Goal: Find contact information: Find contact information

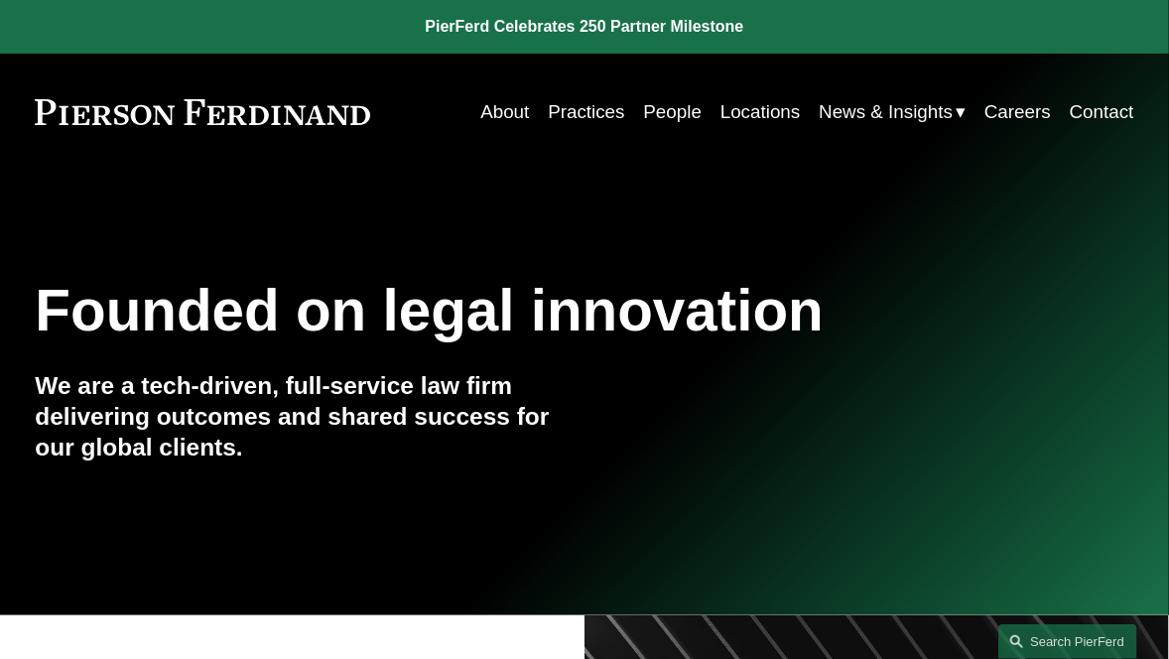
click at [672, 107] on link "People" at bounding box center [673, 112] width 59 height 38
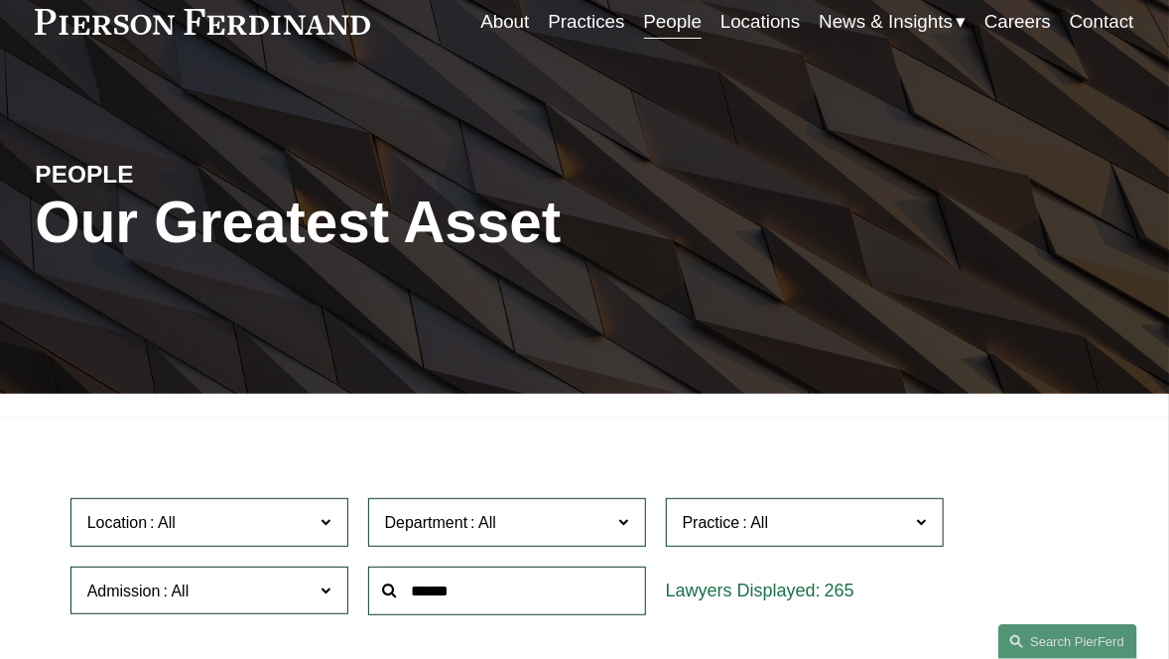
scroll to position [198, 0]
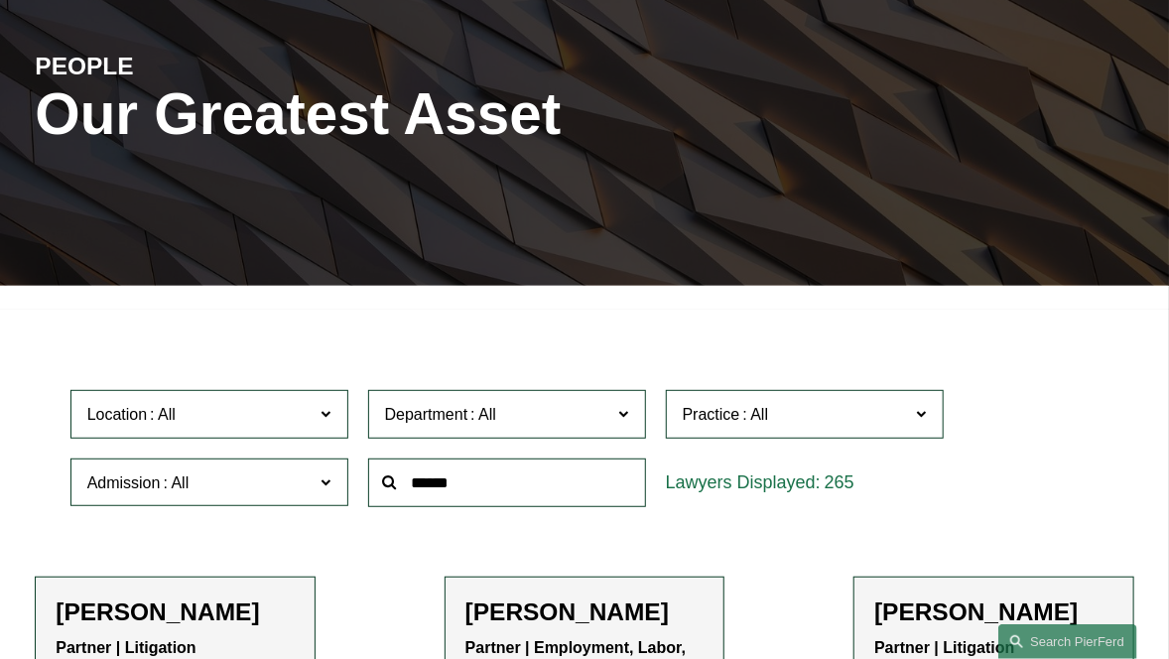
click at [425, 487] on input "text" at bounding box center [507, 483] width 278 height 49
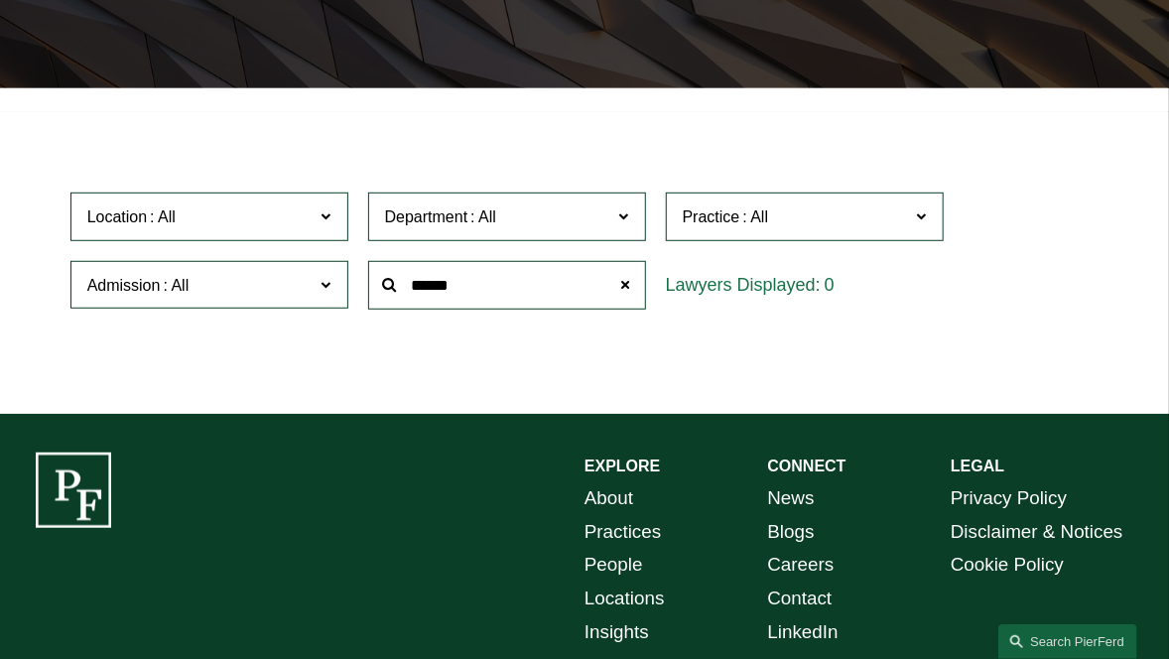
scroll to position [496, 0]
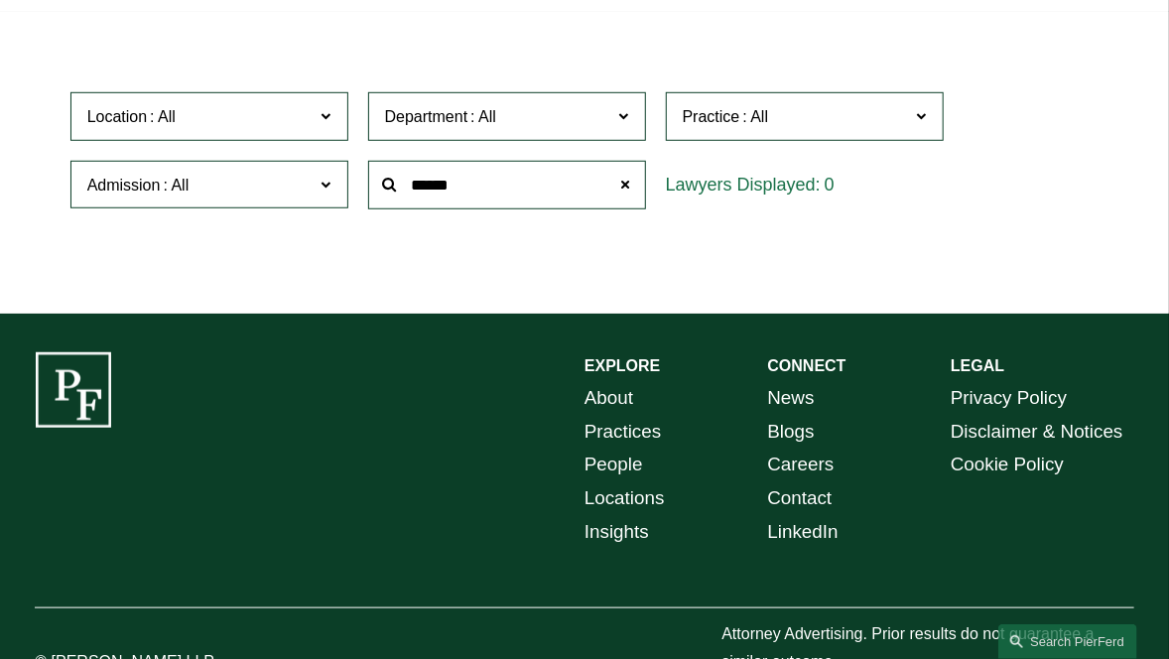
click at [83, 278] on ul "Filter Location All [GEOGRAPHIC_DATA] [GEOGRAPHIC_DATA] [GEOGRAPHIC_DATA] [GEOG…" at bounding box center [584, 150] width 1169 height 255
click at [499, 185] on input "******" at bounding box center [507, 185] width 278 height 49
drag, startPoint x: 499, startPoint y: 185, endPoint x: 351, endPoint y: 178, distance: 148.0
click at [351, 178] on div "Location All [GEOGRAPHIC_DATA] [GEOGRAPHIC_DATA] [GEOGRAPHIC_DATA] [GEOGRAPHIC_…" at bounding box center [585, 150] width 1049 height 136
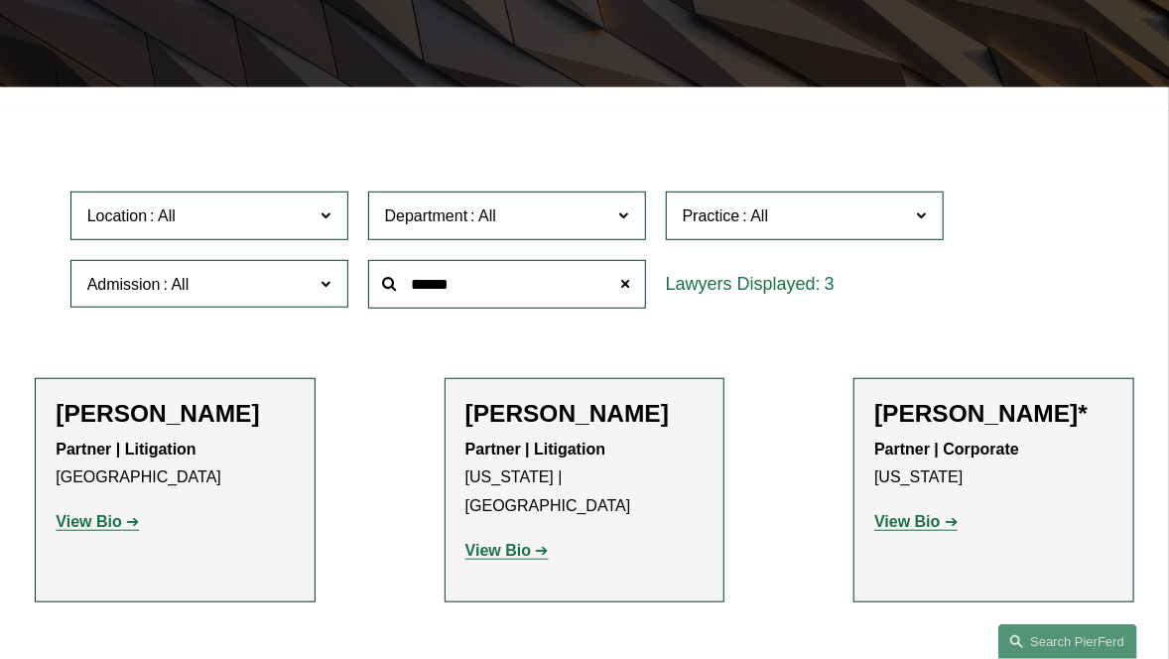
scroll to position [397, 0]
drag, startPoint x: 465, startPoint y: 289, endPoint x: 305, endPoint y: 273, distance: 161.6
click at [305, 273] on div "Location All [GEOGRAPHIC_DATA] [GEOGRAPHIC_DATA] [GEOGRAPHIC_DATA] [GEOGRAPHIC_…" at bounding box center [585, 250] width 1049 height 136
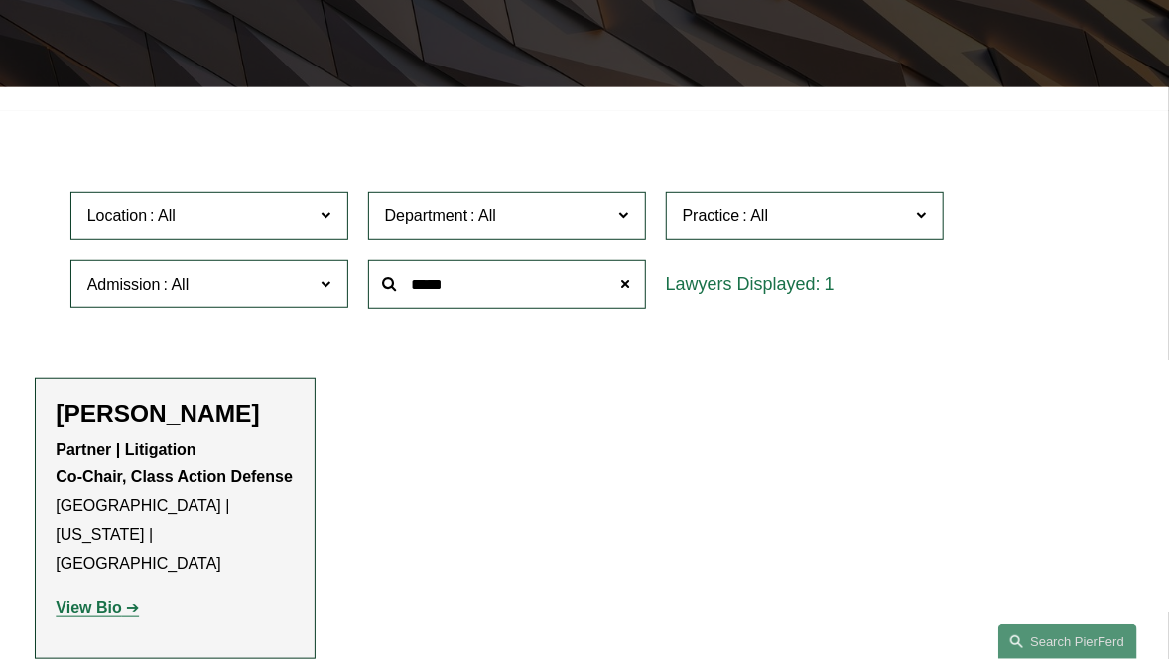
type input "*****"
click at [79, 339] on ul "Filter Location All [GEOGRAPHIC_DATA] [GEOGRAPHIC_DATA] [GEOGRAPHIC_DATA] [GEOG…" at bounding box center [584, 390] width 1169 height 537
click at [327, 220] on span at bounding box center [326, 215] width 10 height 26
click at [0, 0] on link "[GEOGRAPHIC_DATA]" at bounding box center [0, 0] width 0 height 0
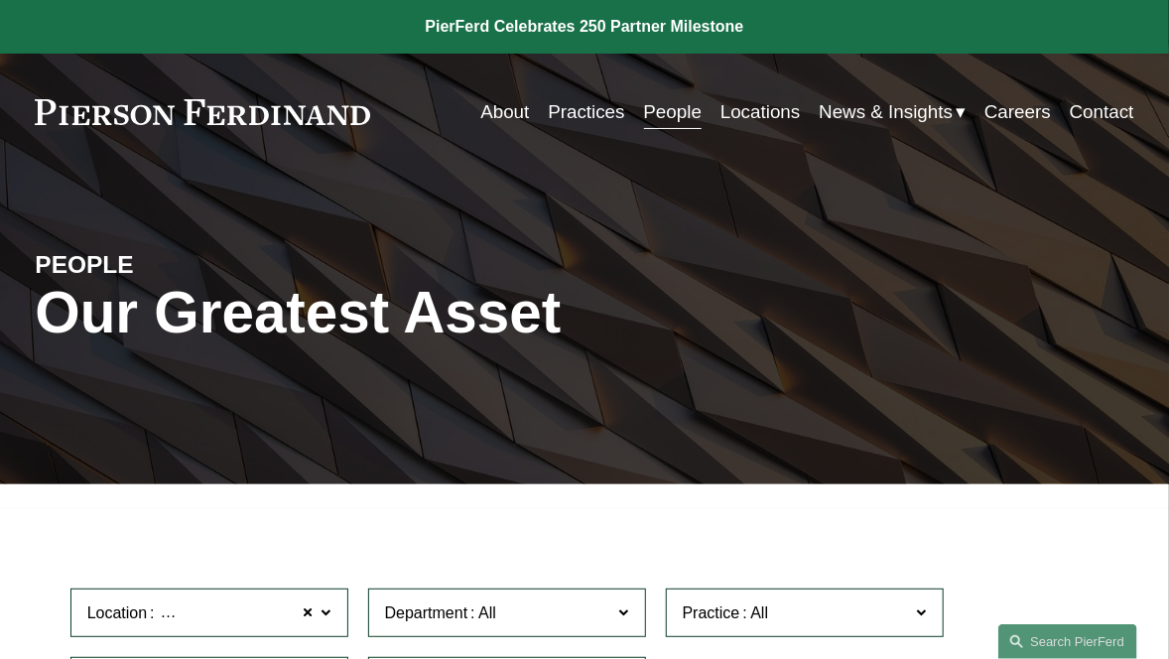
click at [732, 111] on link "Locations" at bounding box center [761, 112] width 80 height 38
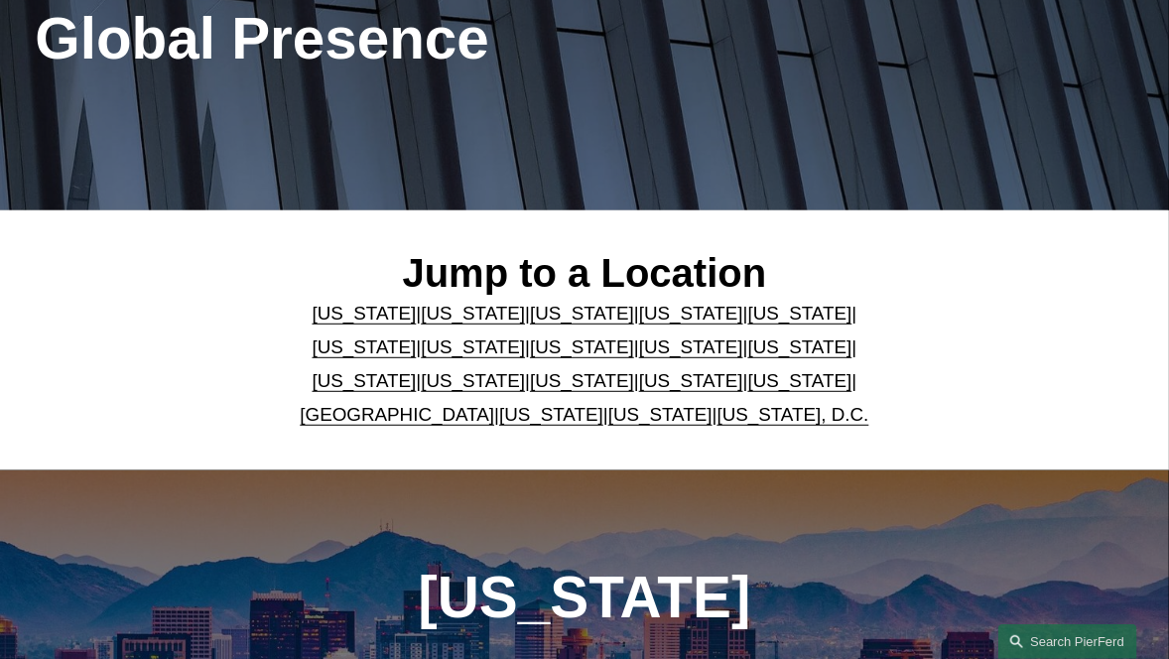
scroll to position [298, 0]
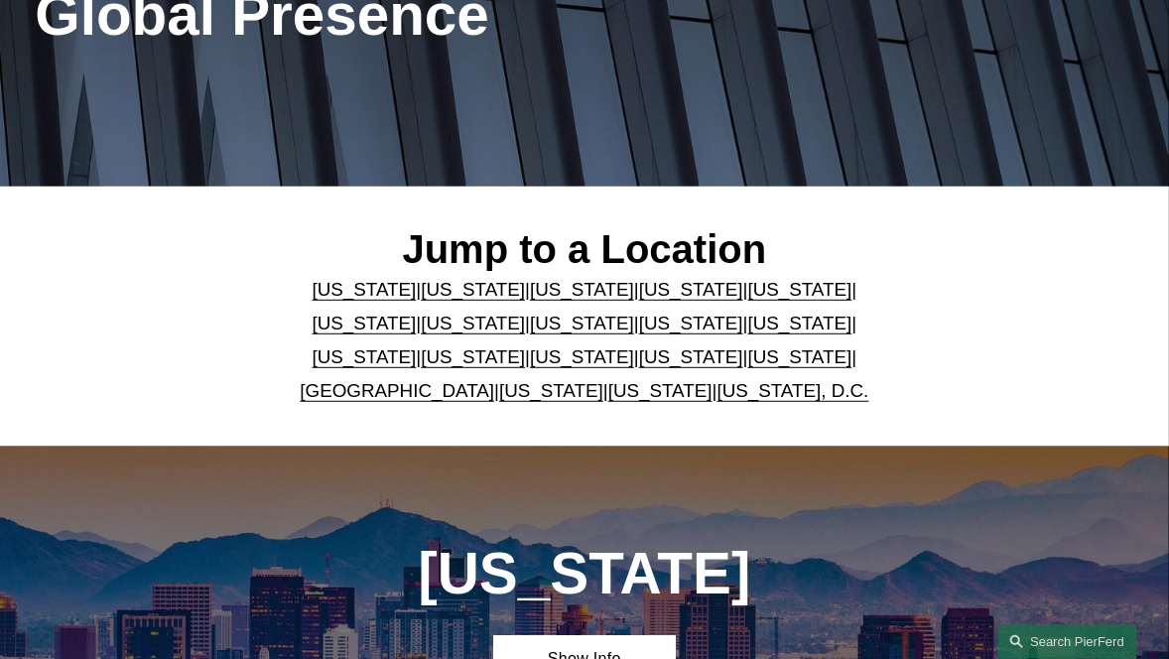
click at [748, 291] on link "[US_STATE]" at bounding box center [800, 289] width 104 height 21
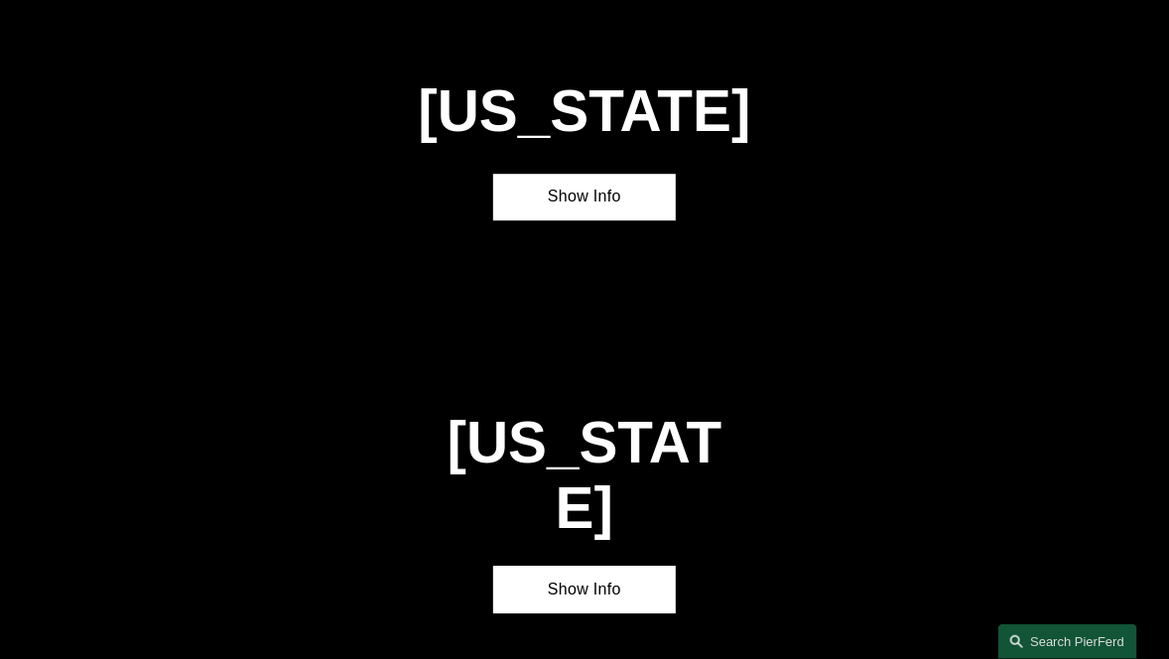
scroll to position [2089, 0]
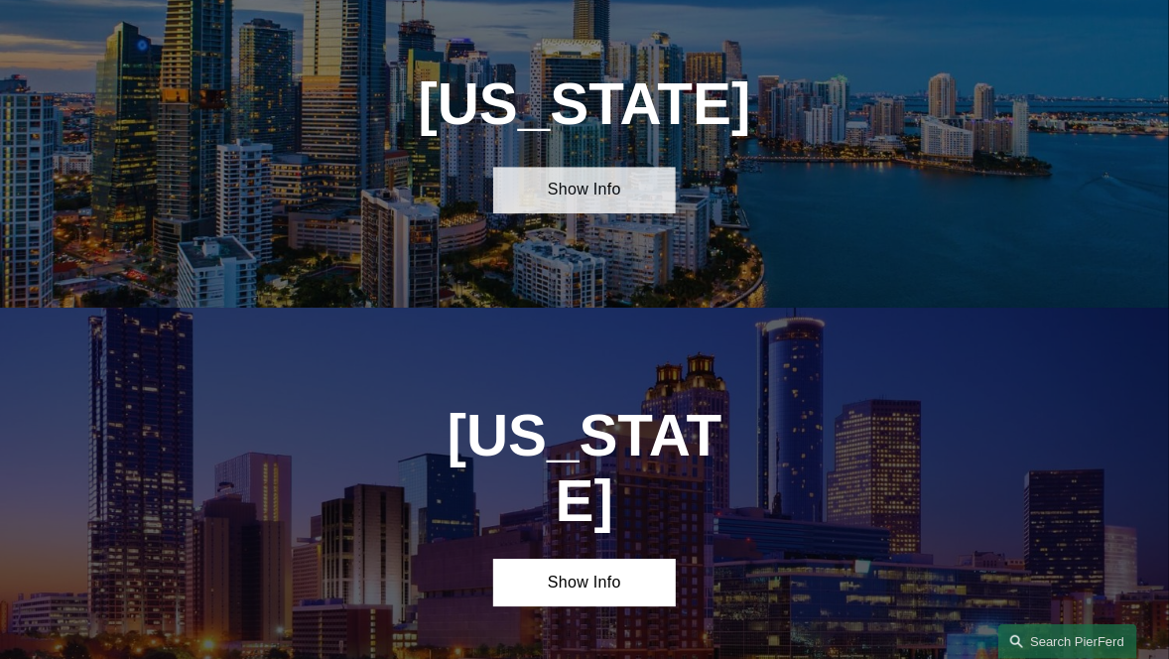
click at [572, 214] on link "Show Info" at bounding box center [585, 191] width 184 height 48
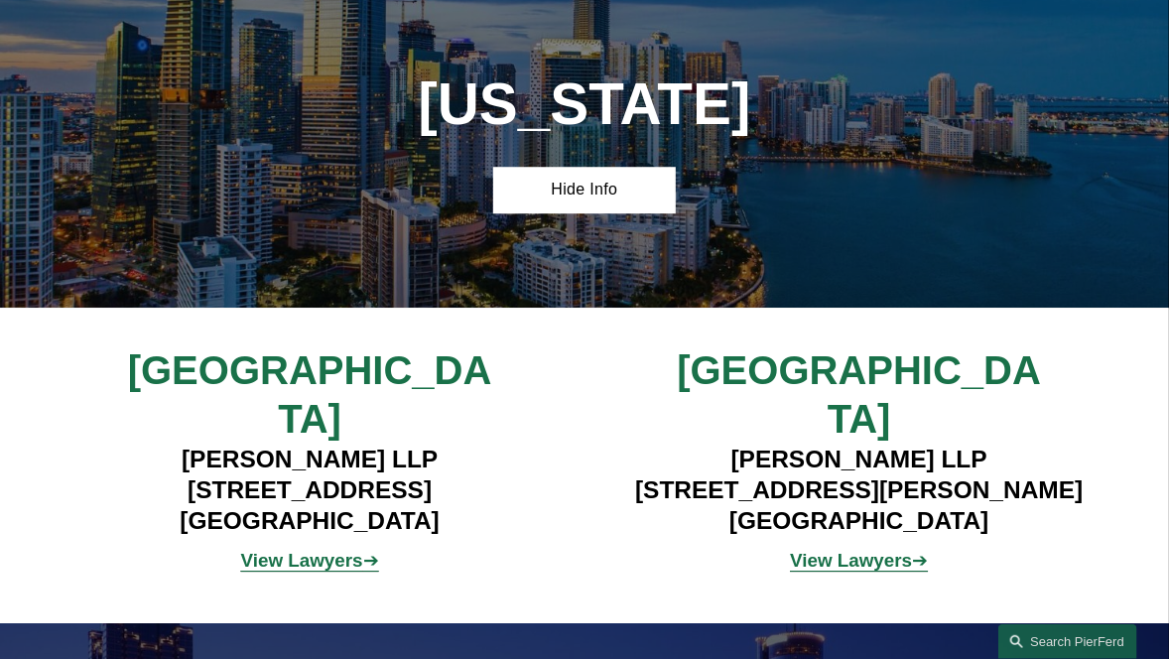
click at [174, 511] on h4 "Pierson Ferdinand LLP 333 SE 2nd Avenue, Suite 2000 Miami, FL 33131" at bounding box center [309, 490] width 458 height 92
click at [150, 503] on h4 "Pierson Ferdinand LLP 333 SE 2nd Avenue, Suite 2000 Miami, FL 33131" at bounding box center [309, 490] width 458 height 92
